Goal: Task Accomplishment & Management: Use online tool/utility

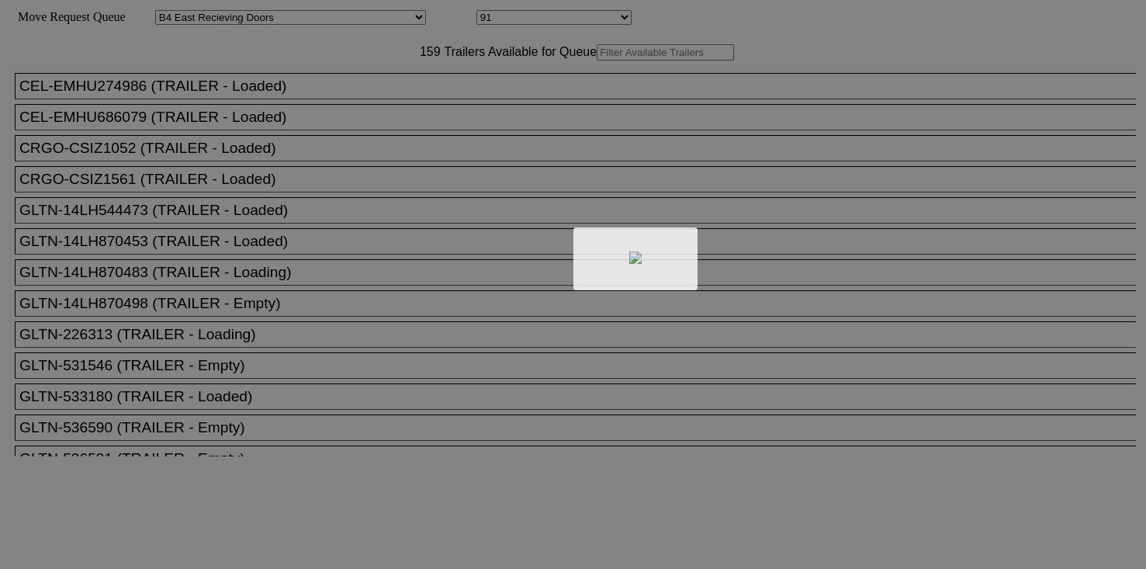
select select "527"
select select "8147"
drag, startPoint x: 0, startPoint y: 0, endPoint x: 338, endPoint y: 88, distance: 349.1
click at [338, 88] on div at bounding box center [573, 284] width 1146 height 569
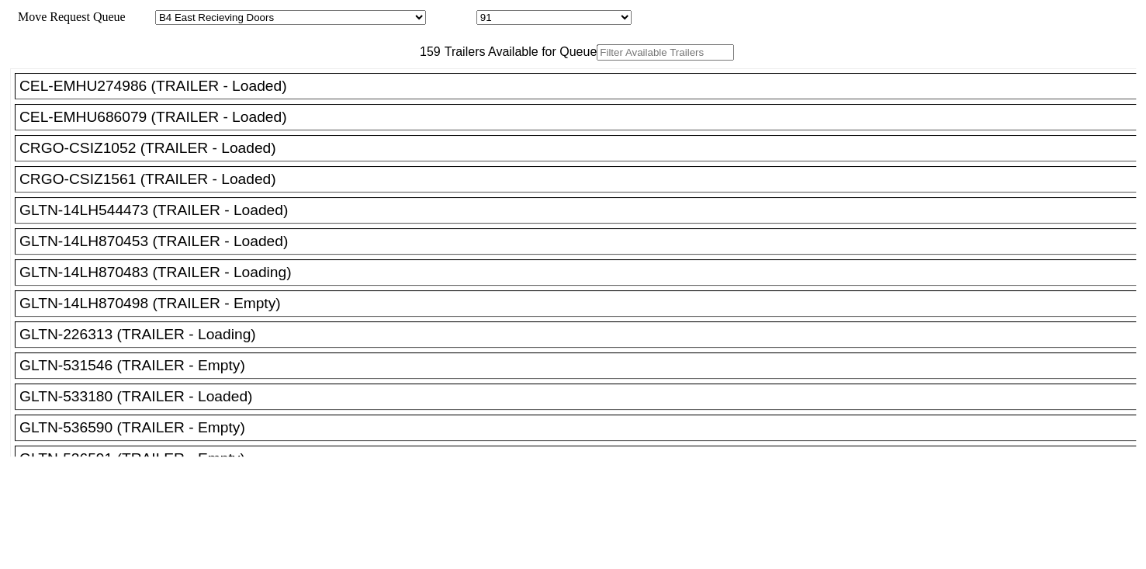
click at [597, 61] on input "text" at bounding box center [665, 52] width 137 height 16
paste input "JBHU342370"
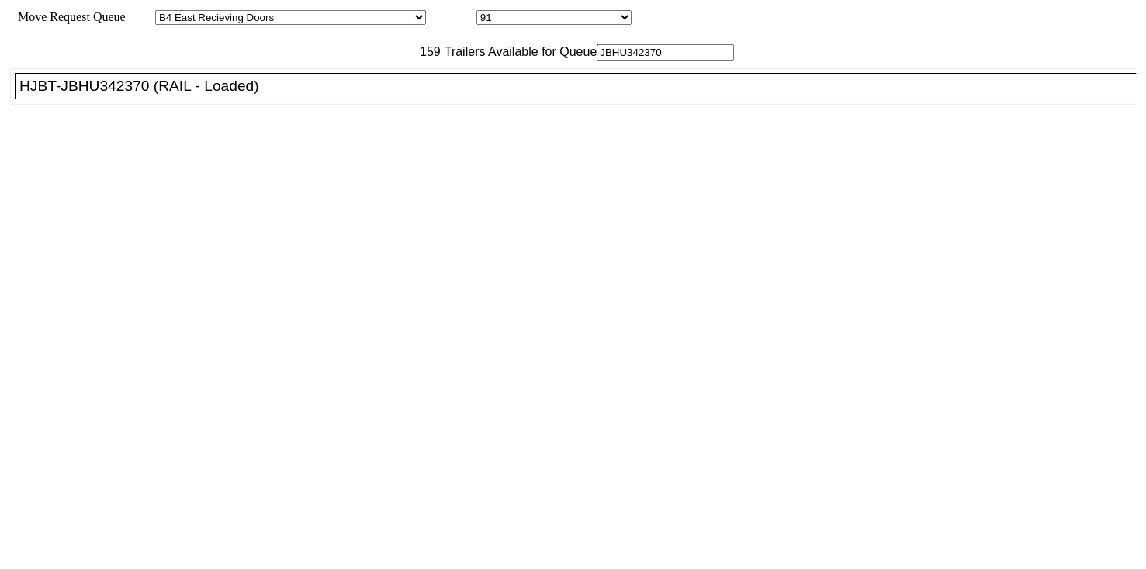
type input "JBHU342370"
click at [255, 95] on div "HJBT-JBHU342370 (RAIL - Loaded)" at bounding box center [582, 86] width 1126 height 17
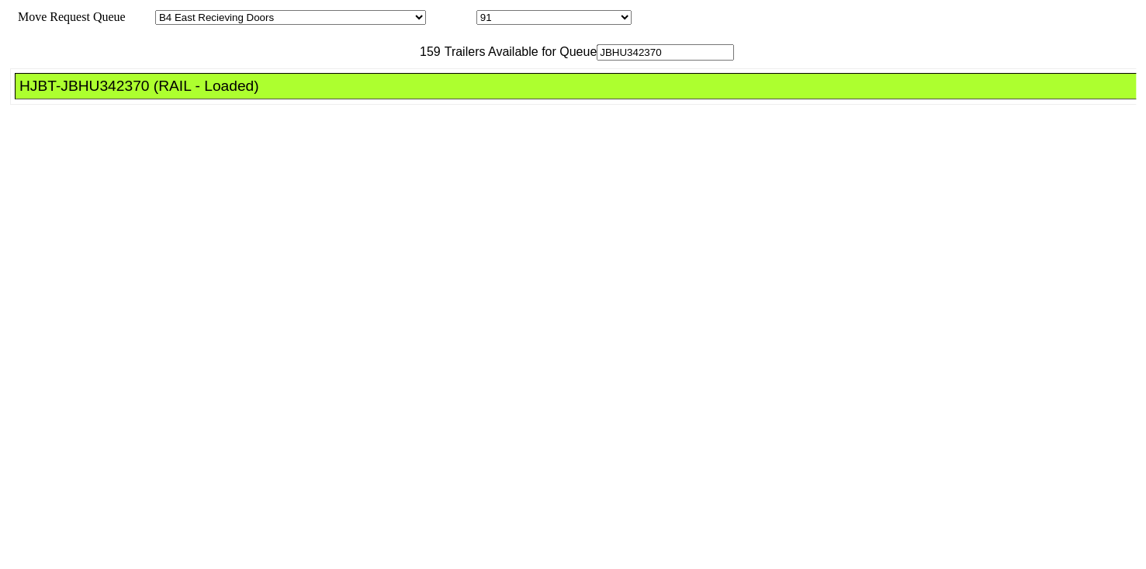
click at [255, 95] on div "HJBT-JBHU342370 (RAIL - Loaded)" at bounding box center [582, 86] width 1126 height 17
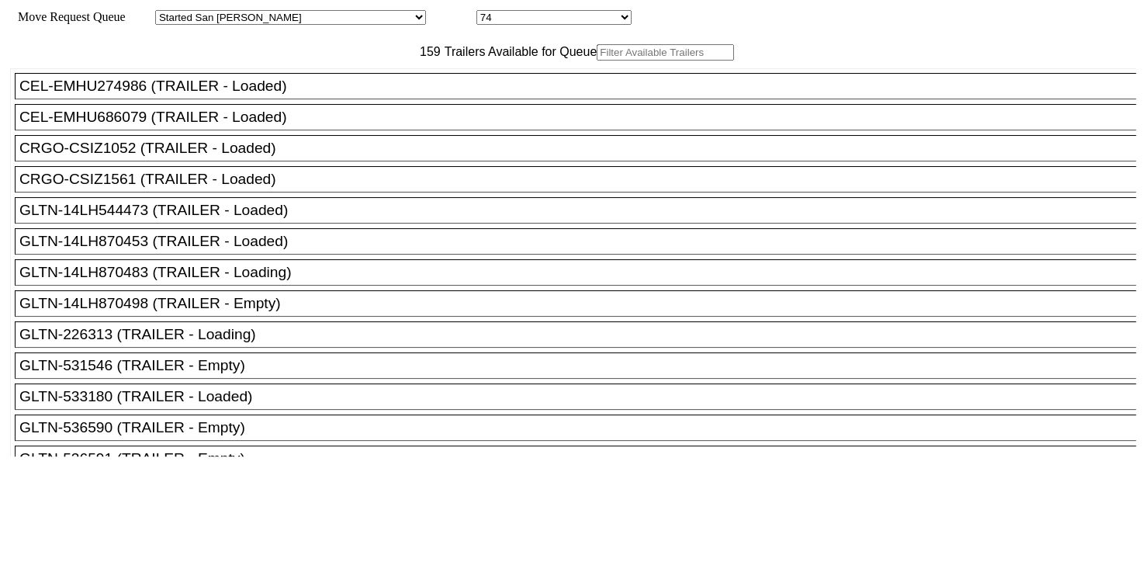
click at [380, 88] on body "Move Request Queue Area Started [GEOGRAPHIC_DATA][PERSON_NAME][PERSON_NAME] [GE…" at bounding box center [573, 262] width 1134 height 512
click at [597, 61] on input "text" at bounding box center [665, 52] width 137 height 16
paste input "190279"
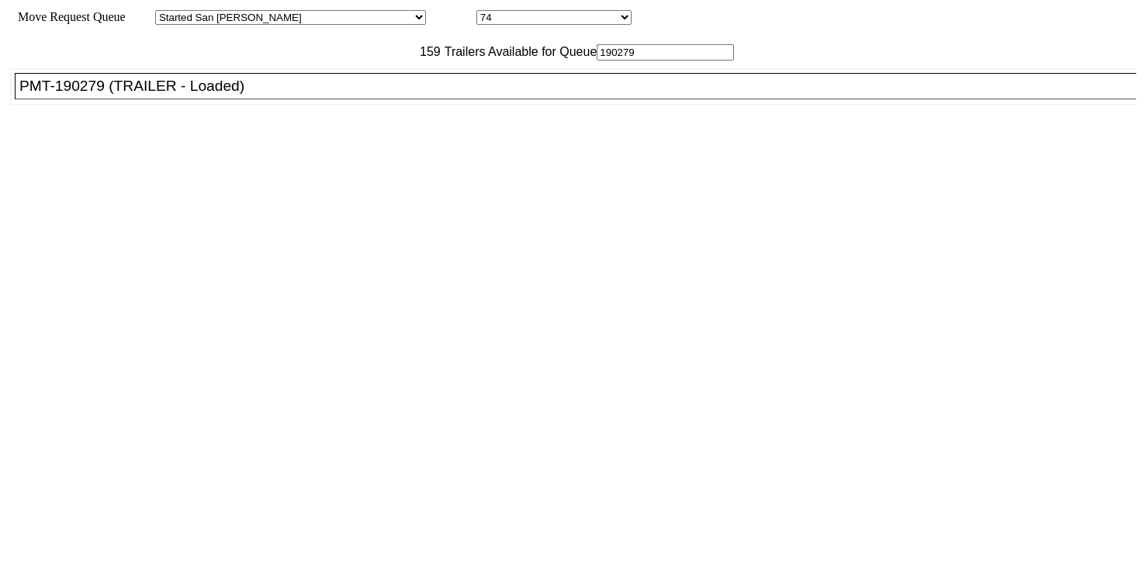
type input "190279"
click at [276, 95] on div "PMT-190279 (TRAILER - Loaded)" at bounding box center [582, 86] width 1126 height 17
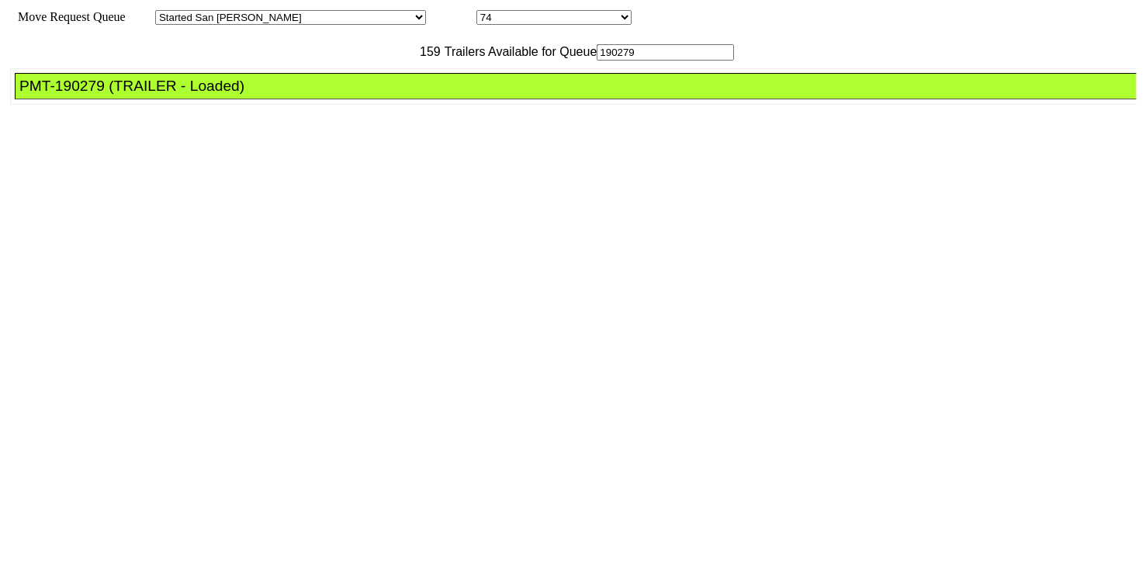
click at [276, 95] on div "PMT-190279 (TRAILER - Loaded)" at bounding box center [582, 86] width 1126 height 17
